Goal: Task Accomplishment & Management: Manage account settings

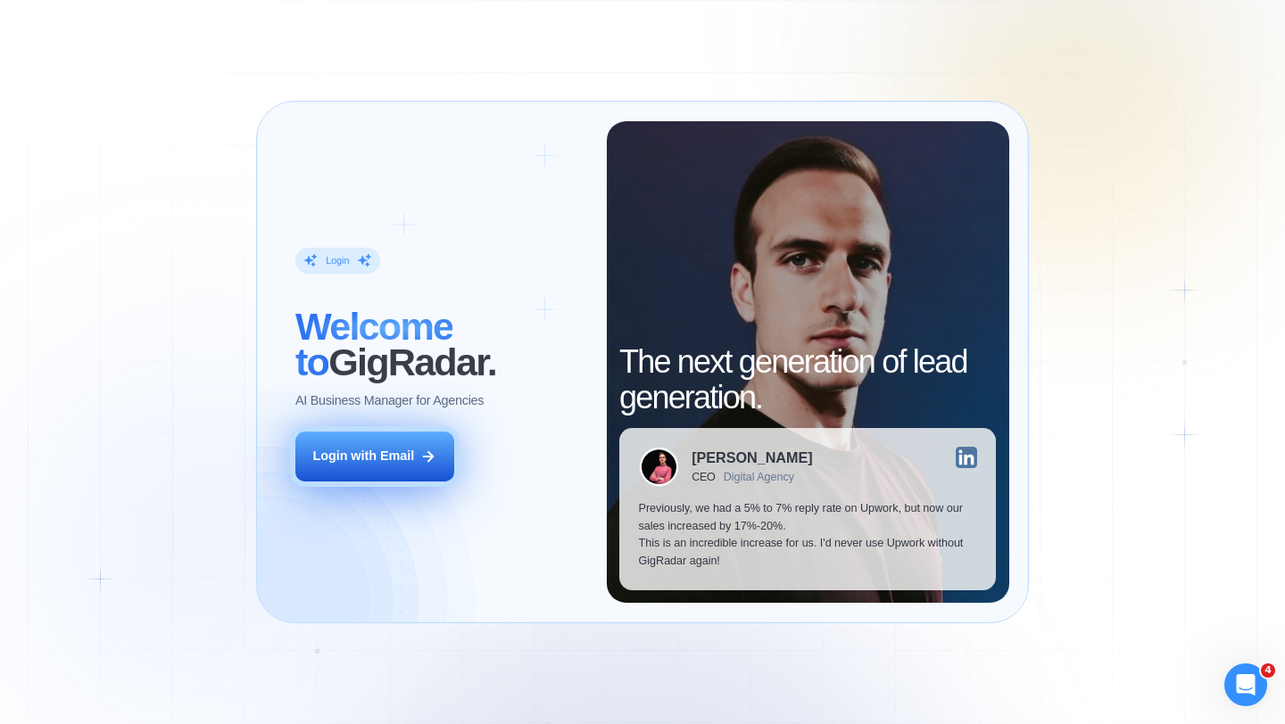
click at [361, 453] on div "Login with Email" at bounding box center [363, 457] width 102 height 18
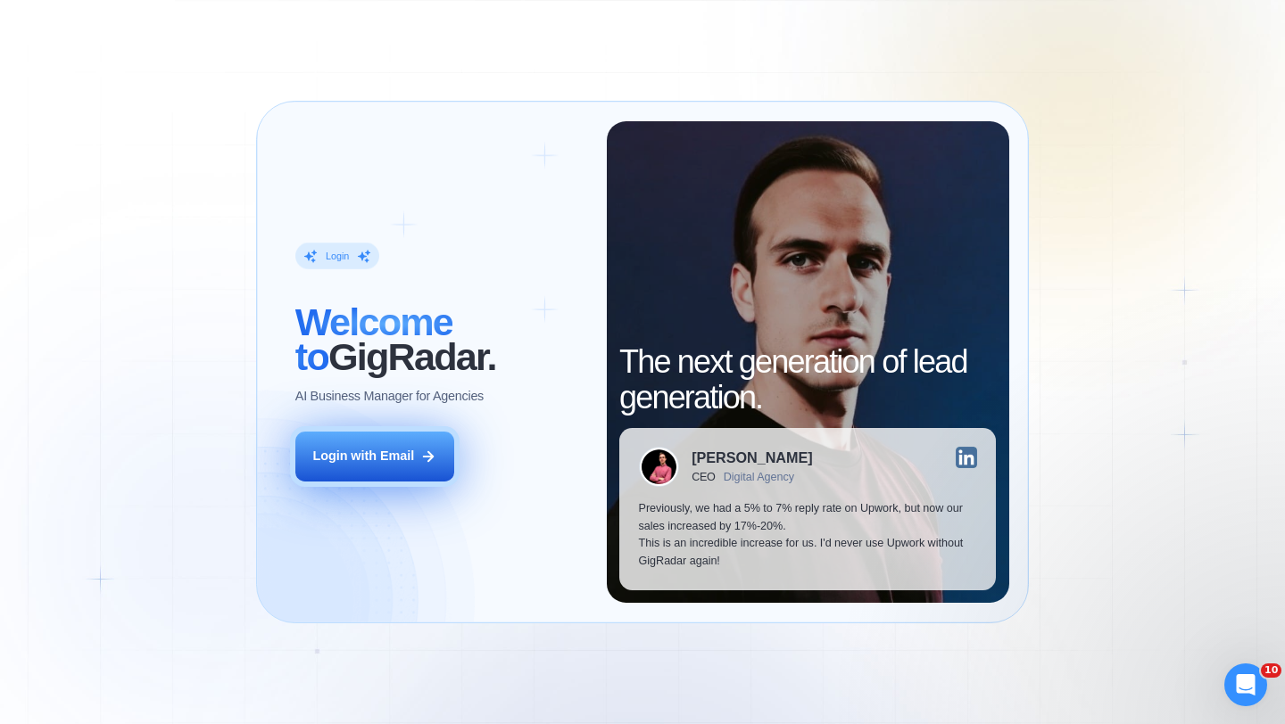
click at [380, 435] on button "Login with Email" at bounding box center [374, 457] width 159 height 50
